Goal: Information Seeking & Learning: Learn about a topic

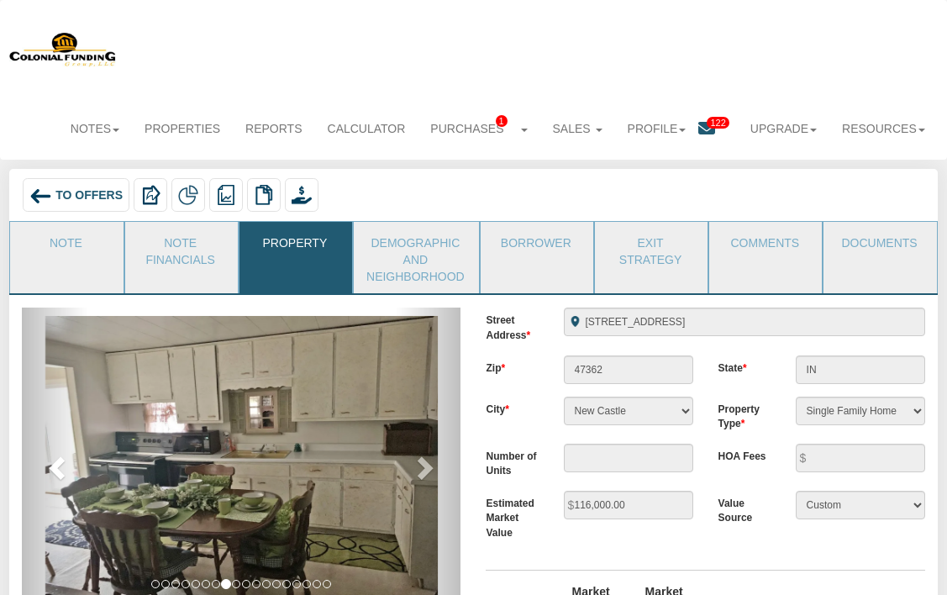
scroll to position [101, 0]
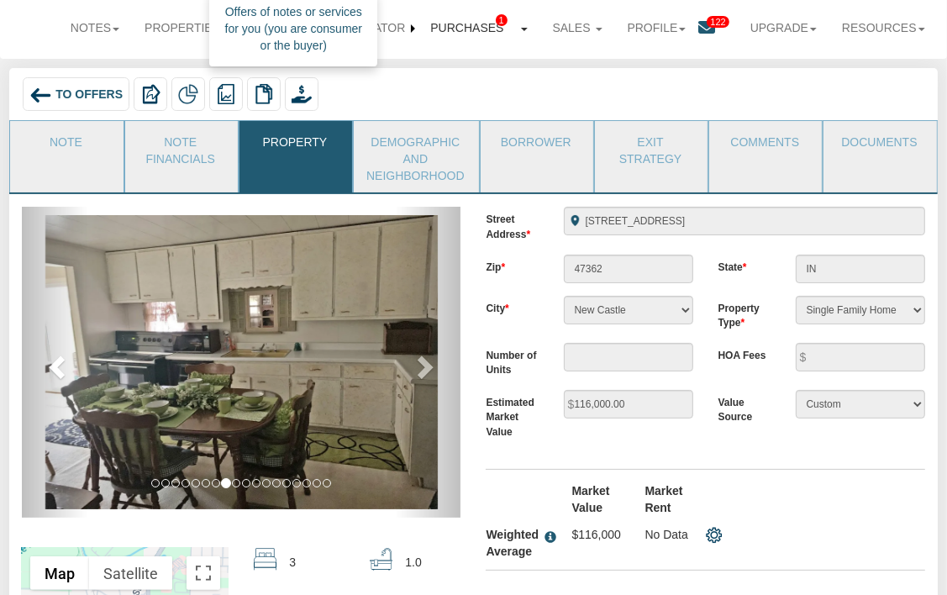
click at [496, 21] on span "1" at bounding box center [502, 20] width 12 height 12
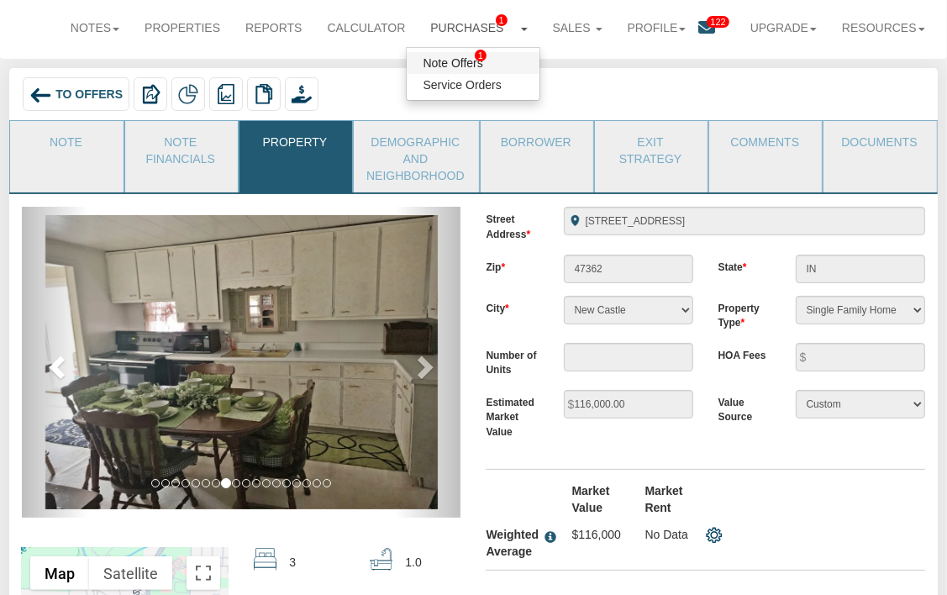
click at [452, 58] on link "Note Offers 1" at bounding box center [473, 63] width 133 height 22
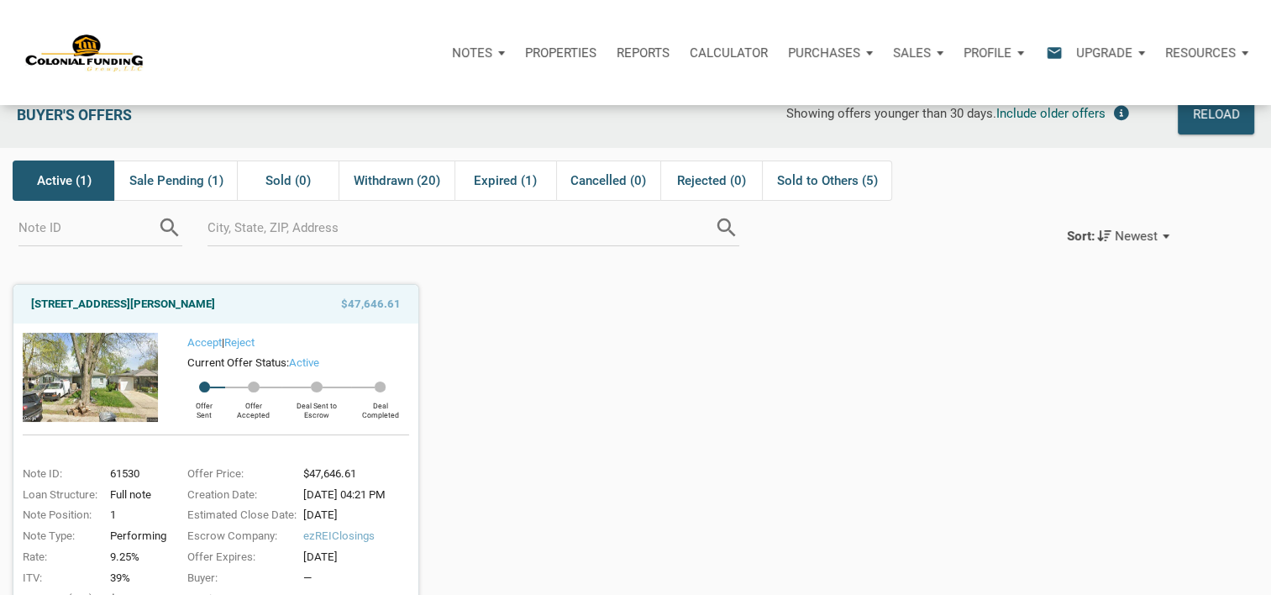
scroll to position [24, 0]
click at [205, 171] on span "Sale Pending (1)" at bounding box center [176, 181] width 94 height 20
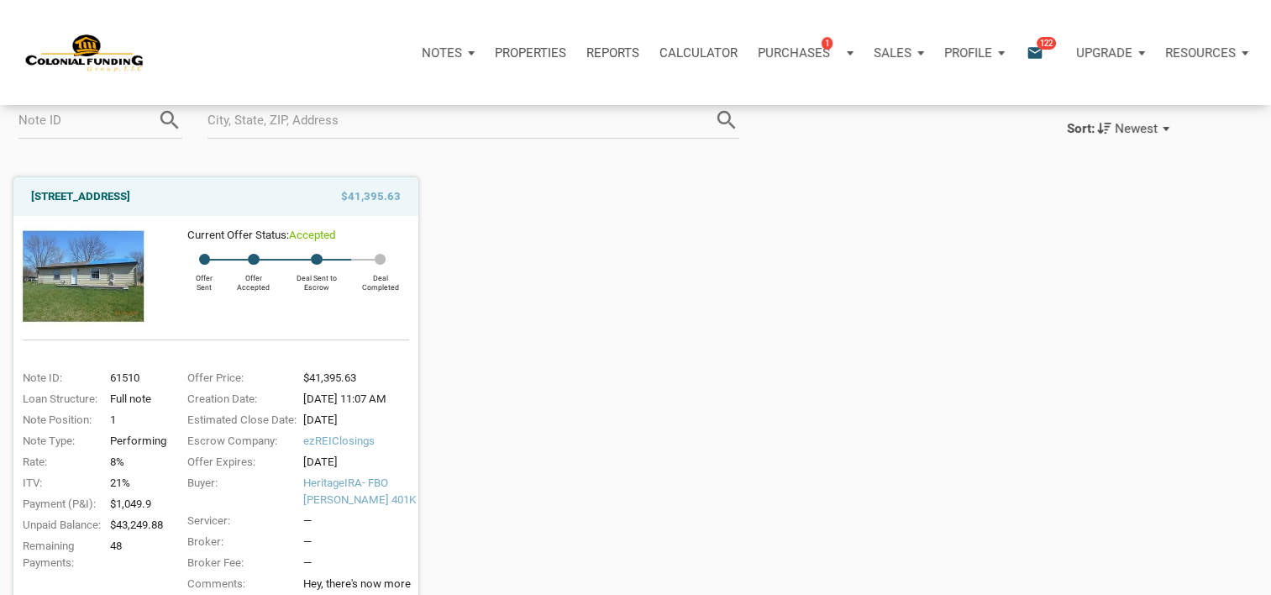
scroll to position [22, 0]
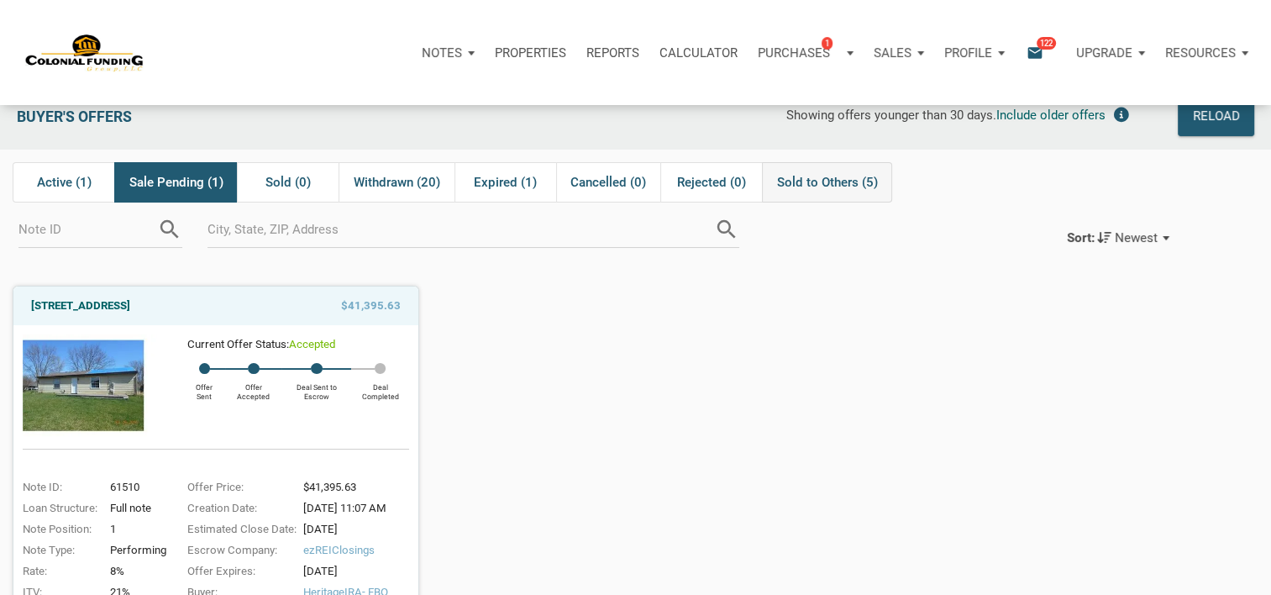
click at [861, 184] on span "Sold to Others (5)" at bounding box center [827, 182] width 101 height 20
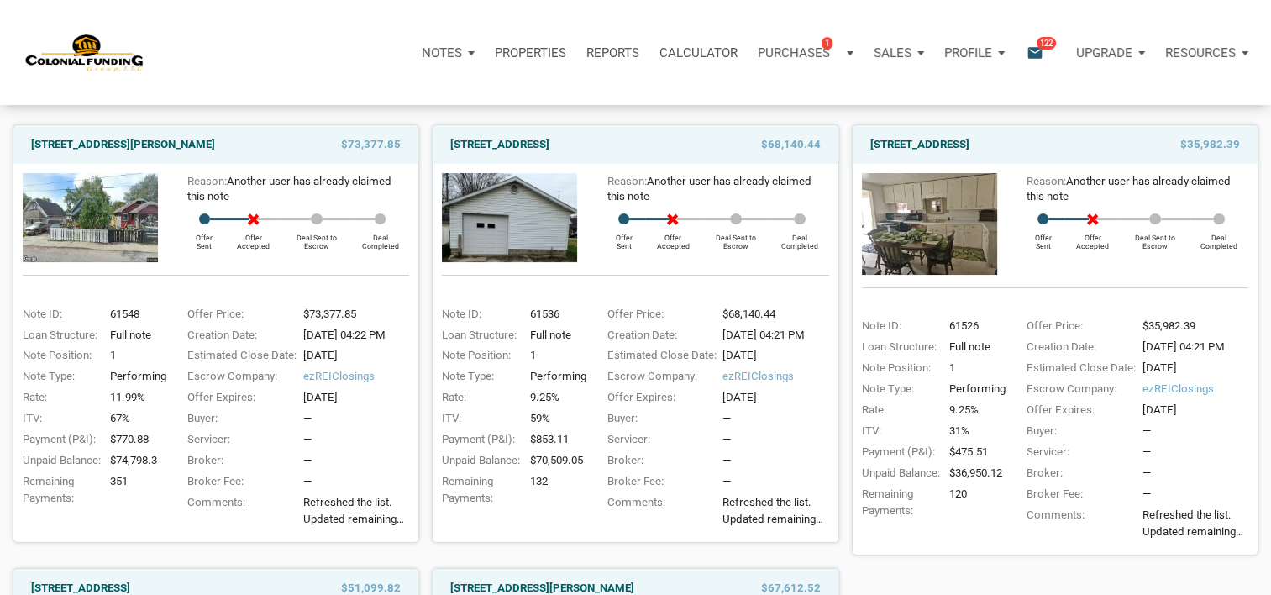
scroll to position [184, 0]
drag, startPoint x: 570, startPoint y: 439, endPoint x: 539, endPoint y: 437, distance: 30.3
click at [539, 437] on div "$853.11" at bounding box center [555, 438] width 60 height 17
click at [959, 402] on div "Offer Expires:" at bounding box center [1077, 409] width 119 height 17
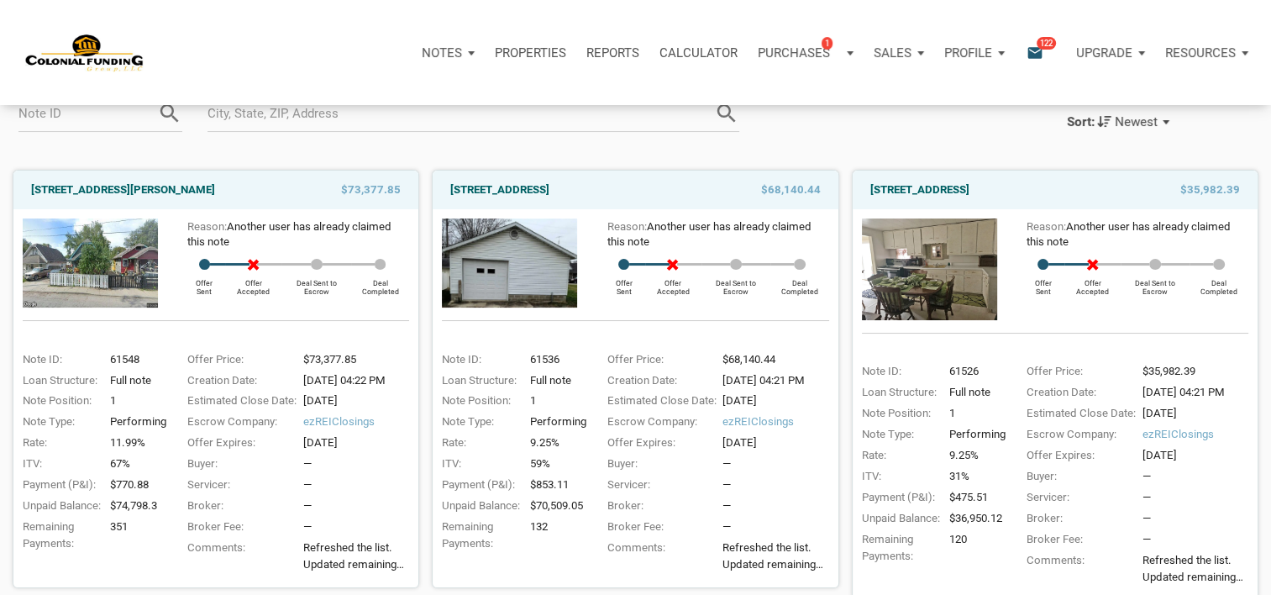
scroll to position [0, 0]
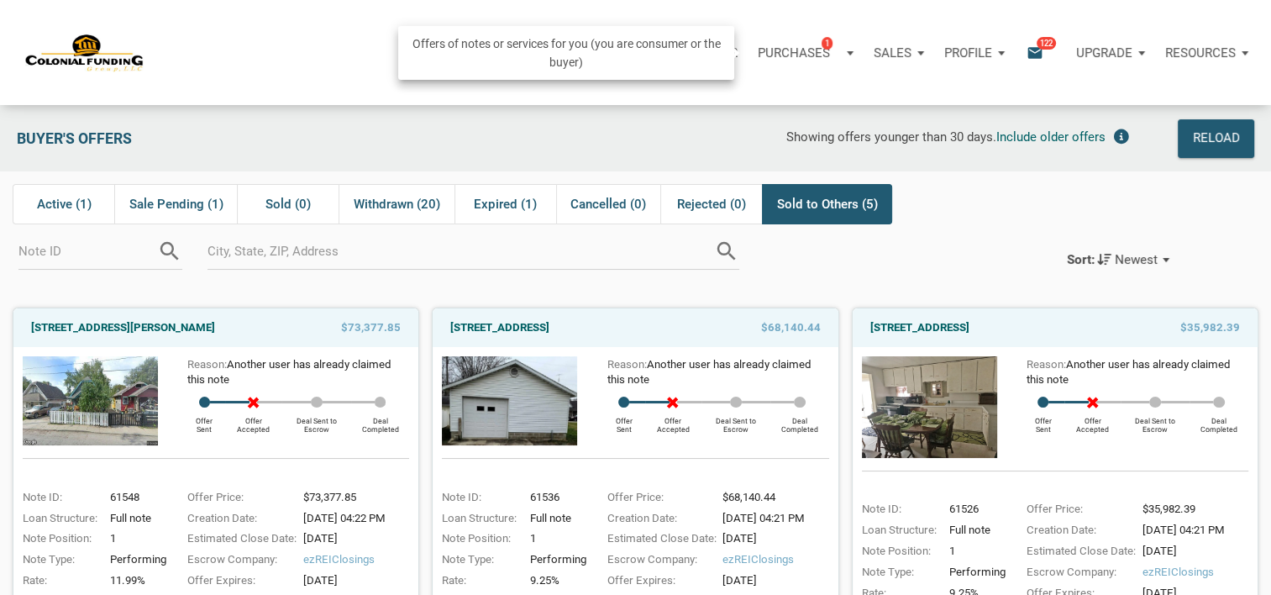
click at [841, 56] on div "Purchases 1" at bounding box center [806, 53] width 116 height 50
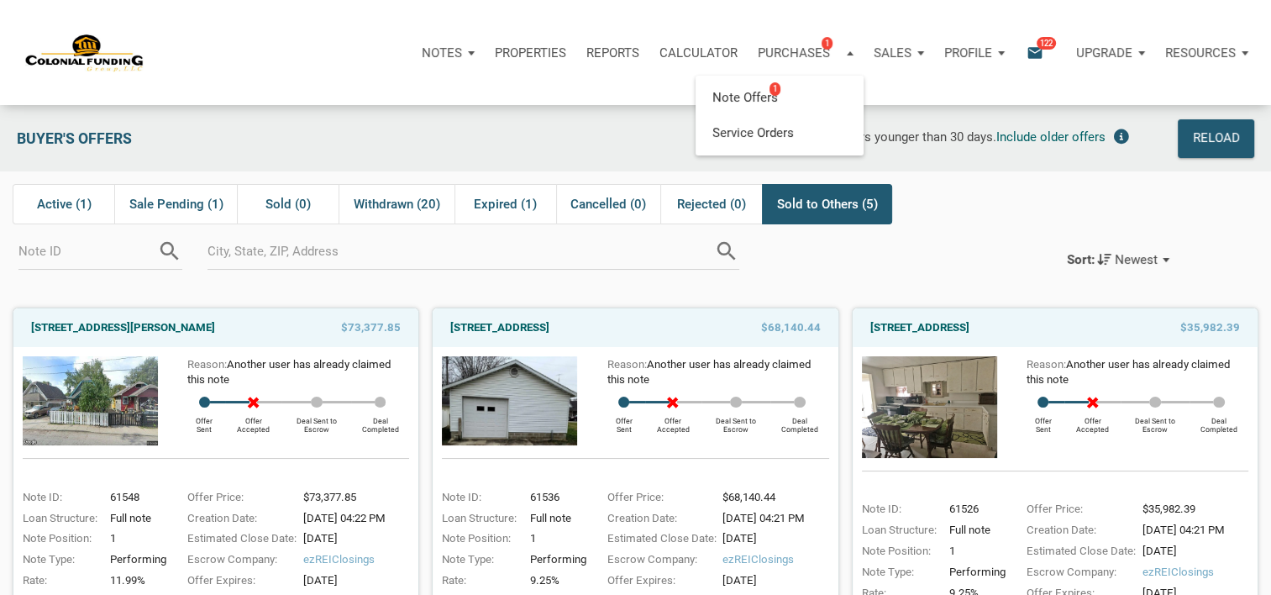
click at [647, 120] on div "Showing offers younger than 30 days. Include older offers" at bounding box center [761, 138] width 753 height 39
click at [188, 202] on span "Sale Pending (1)" at bounding box center [176, 204] width 94 height 20
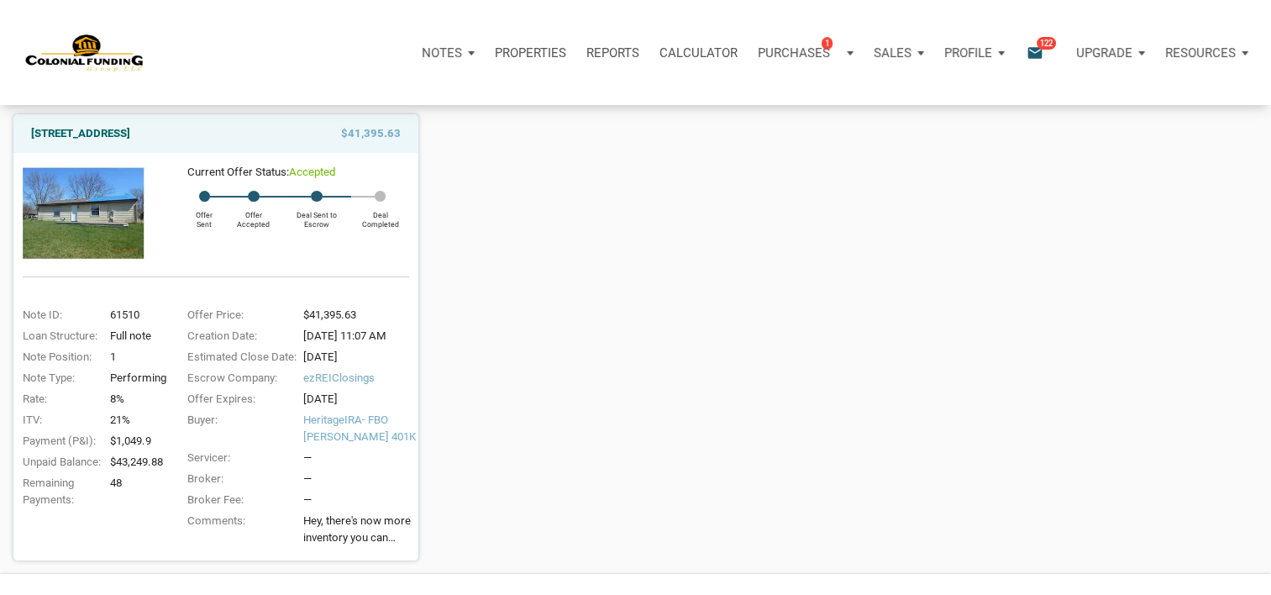
scroll to position [193, 0]
click at [126, 233] on img at bounding box center [90, 214] width 135 height 102
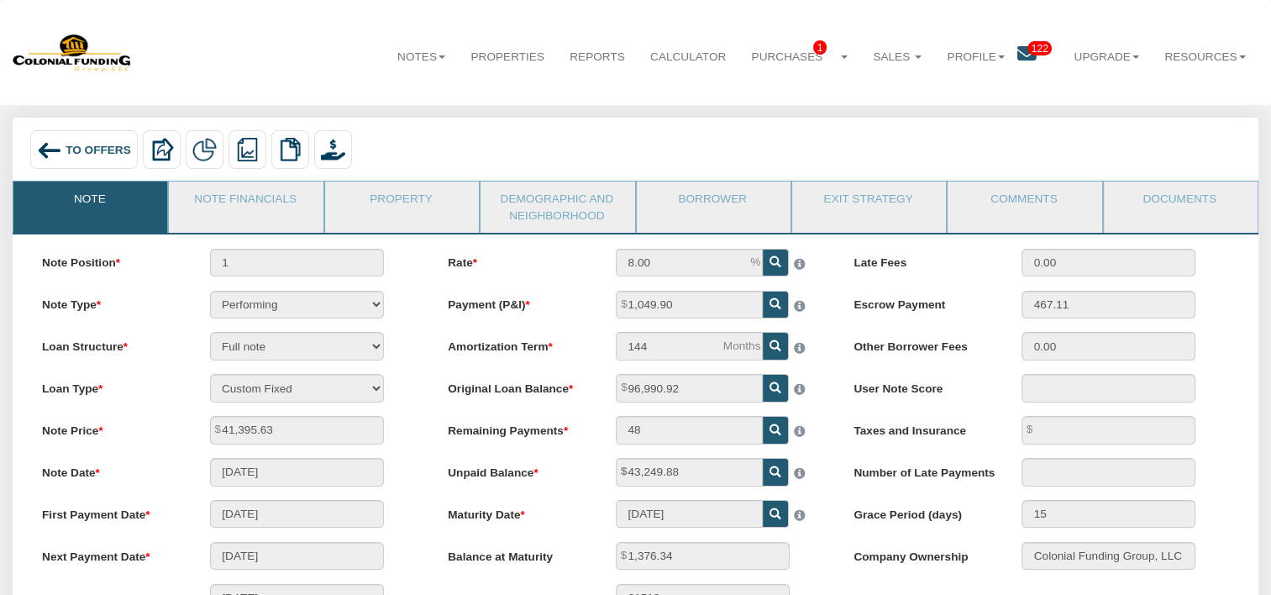
click at [1025, 62] on icon at bounding box center [1026, 54] width 19 height 19
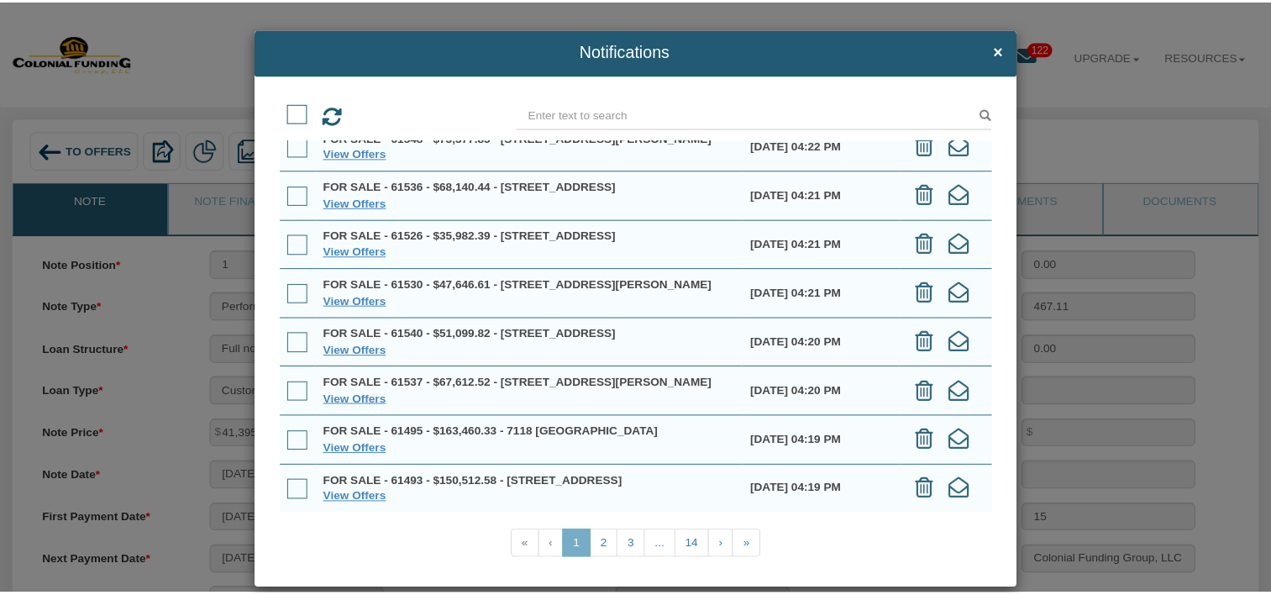
scroll to position [23, 0]
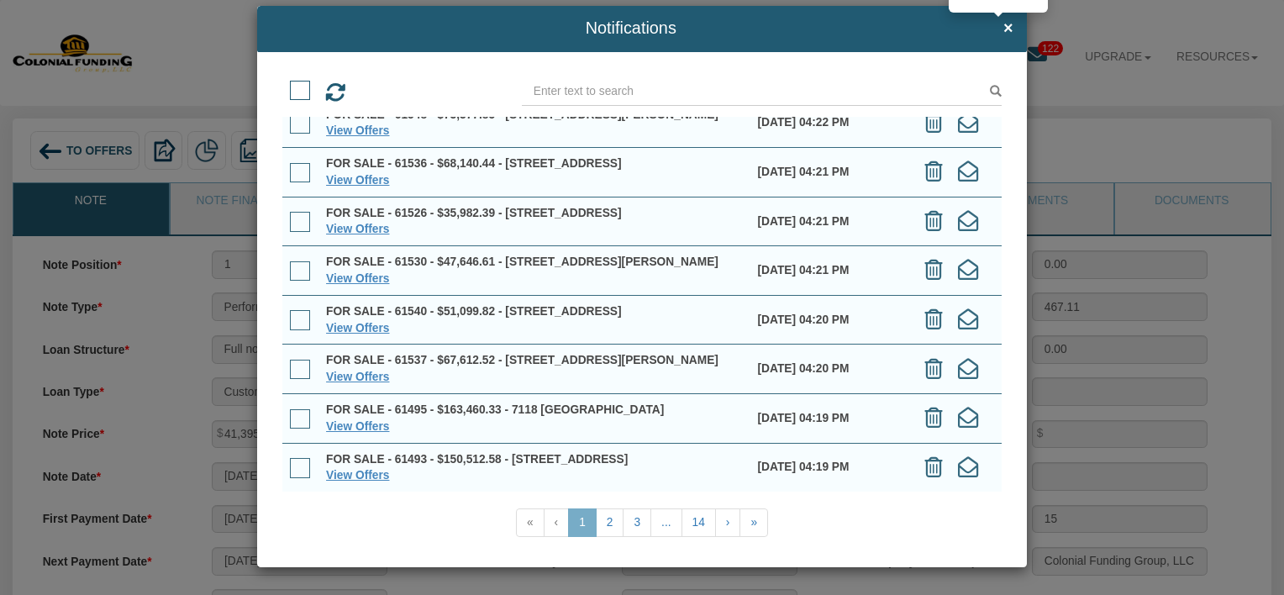
click at [1003, 30] on span "×" at bounding box center [1008, 28] width 10 height 18
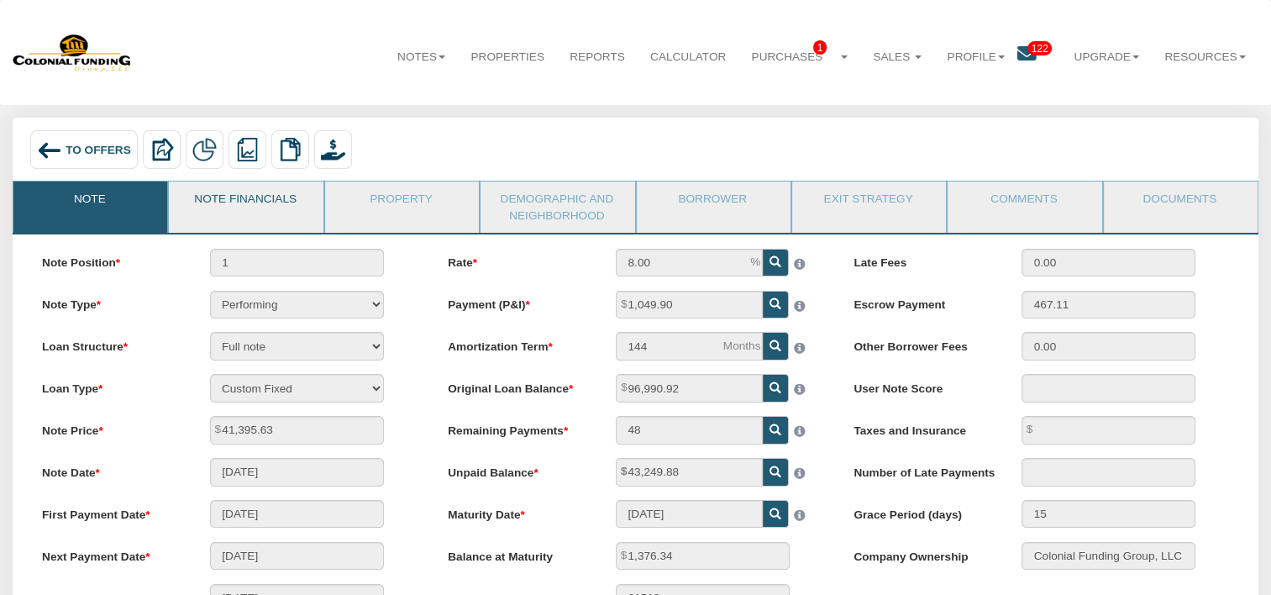
click at [282, 210] on link "Note Financials" at bounding box center [245, 202] width 152 height 42
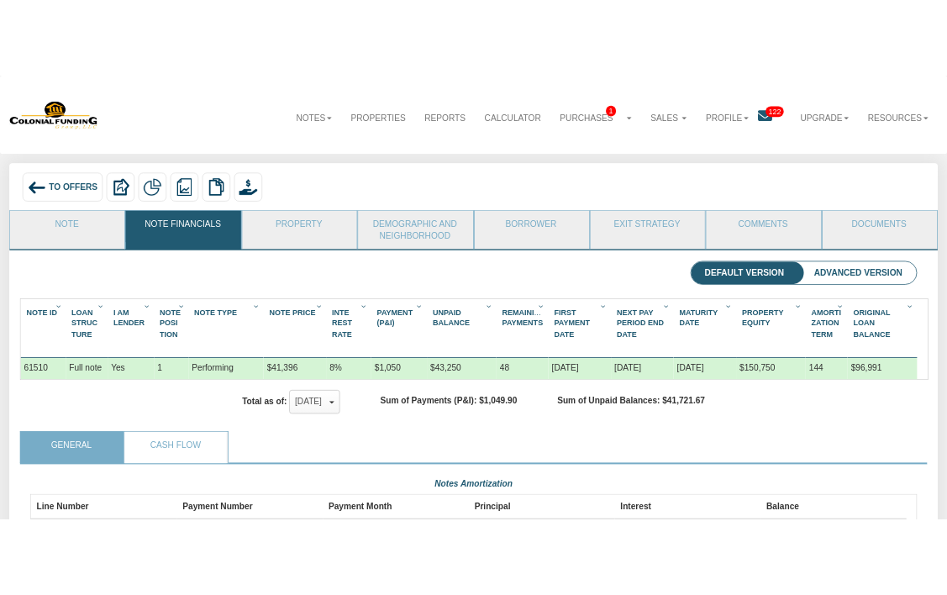
scroll to position [298, 1189]
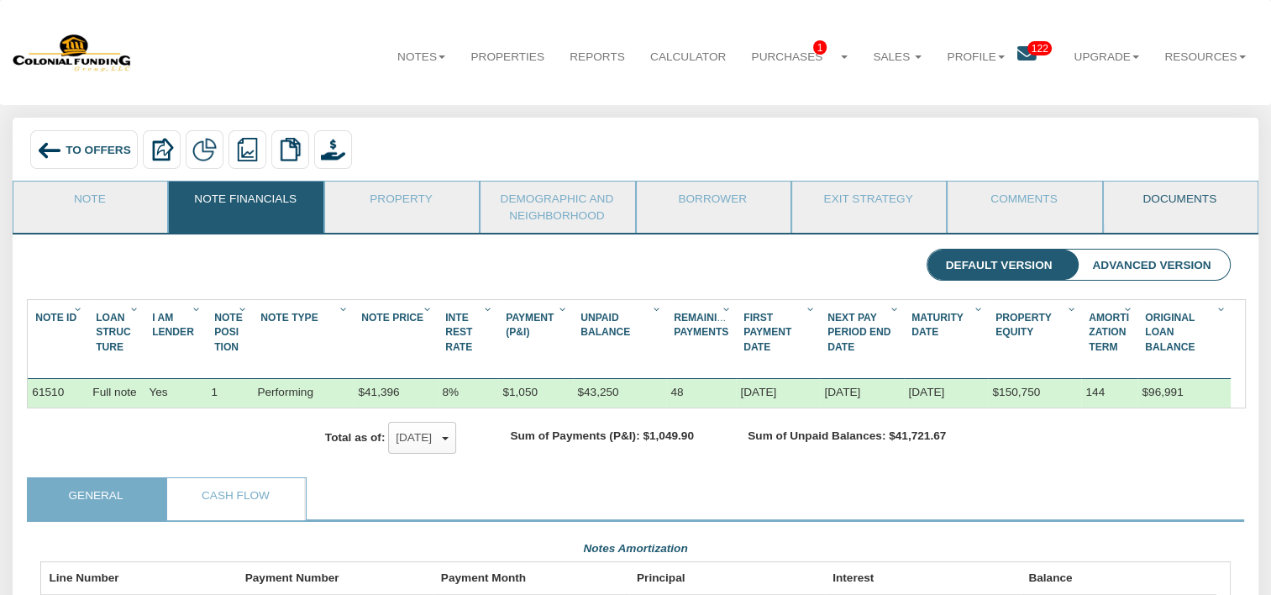
click at [1157, 204] on link "Documents" at bounding box center [1180, 202] width 152 height 42
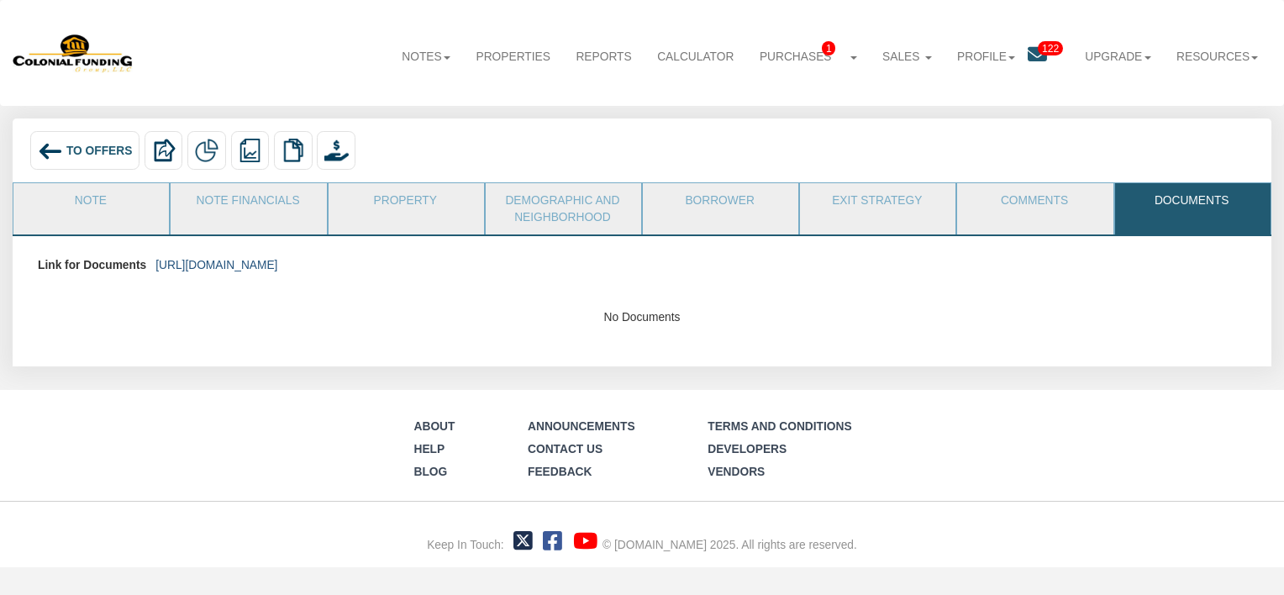
click at [277, 259] on link "https://colonialfundinggroup.sharepoint.com/:f:/s/operationsteam/EqUCzX5bL-BAua…" at bounding box center [216, 265] width 122 height 13
